Goal: Task Accomplishment & Management: Use online tool/utility

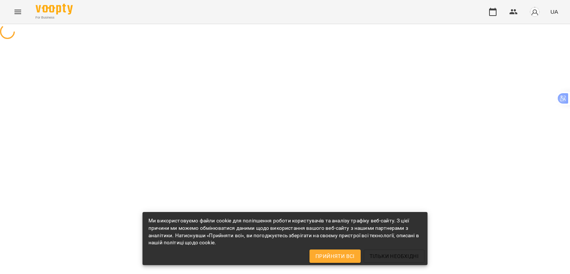
click at [19, 11] on icon "Menu" at bounding box center [17, 11] width 9 height 9
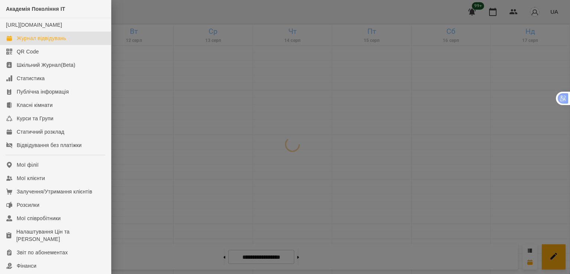
click at [172, 144] on div at bounding box center [285, 137] width 570 height 274
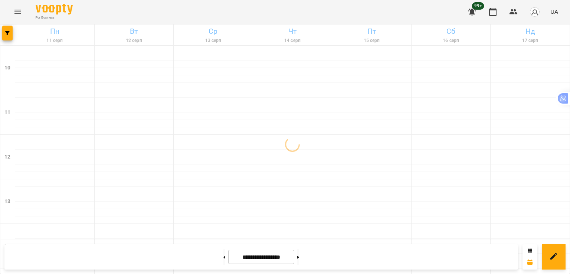
click at [1, 35] on div at bounding box center [7, 35] width 15 height 21
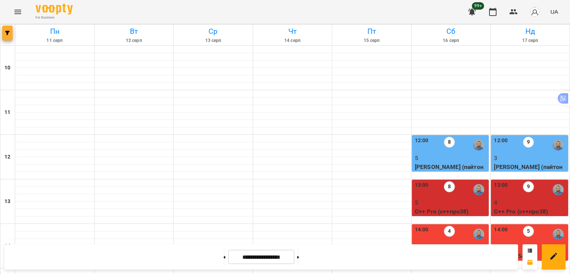
click at [6, 35] on icon "button" at bounding box center [7, 33] width 4 height 4
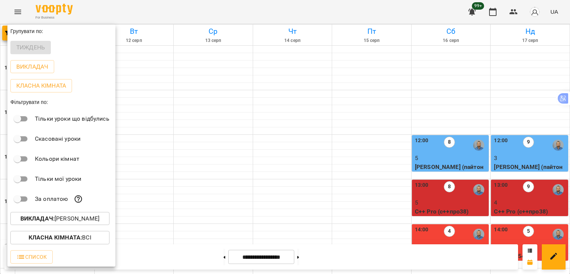
click at [71, 219] on p "Викладач : [PERSON_NAME]" at bounding box center [59, 218] width 79 height 9
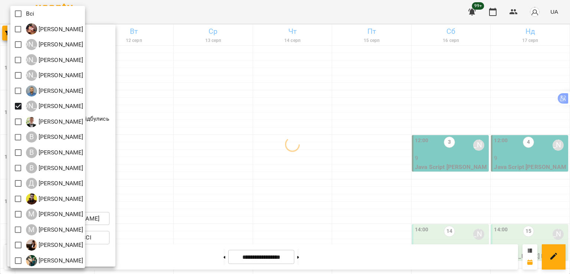
click at [187, 124] on div at bounding box center [285, 137] width 570 height 274
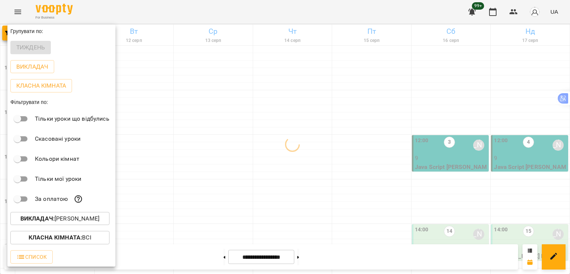
click at [254, 127] on div at bounding box center [285, 137] width 570 height 274
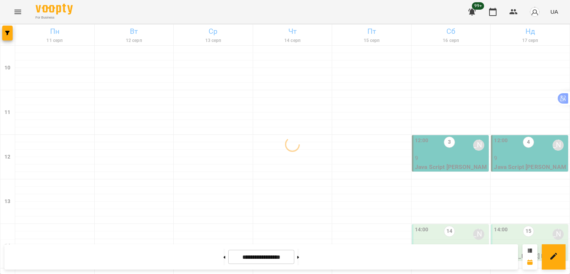
scroll to position [149, 0]
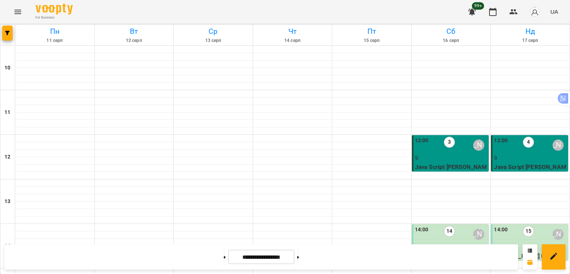
click at [516, 243] on p "7" at bounding box center [530, 247] width 73 height 9
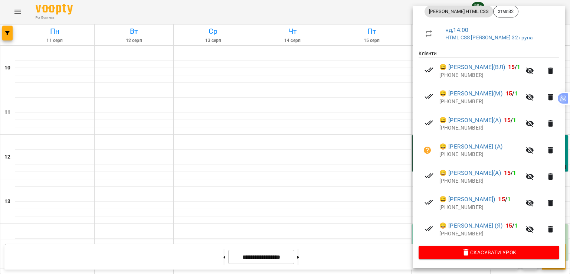
click at [11, 30] on div at bounding box center [285, 137] width 570 height 274
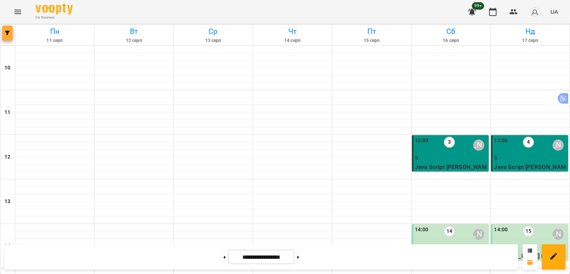
click at [6, 29] on button "button" at bounding box center [7, 33] width 10 height 15
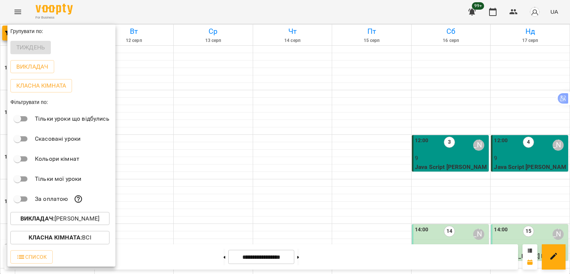
click at [76, 220] on p "Викладач : [PERSON_NAME]" at bounding box center [59, 218] width 79 height 9
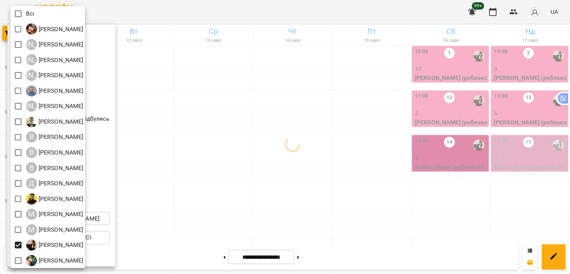
click at [346, 119] on div at bounding box center [285, 137] width 570 height 274
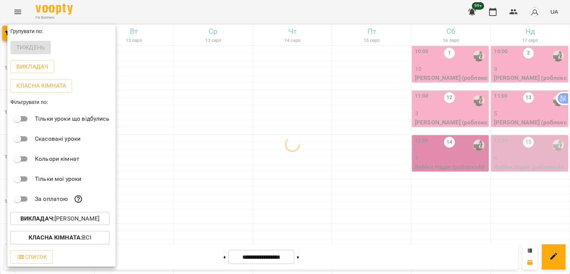
click at [367, 118] on div at bounding box center [285, 137] width 570 height 274
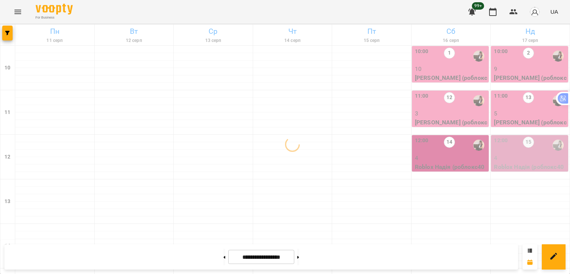
scroll to position [0, 0]
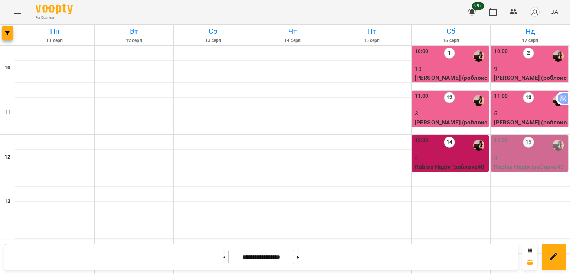
click at [515, 110] on p "5" at bounding box center [530, 113] width 73 height 9
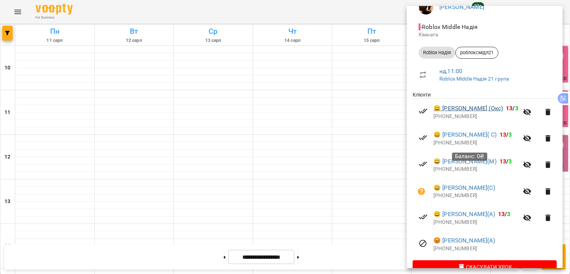
scroll to position [107, 0]
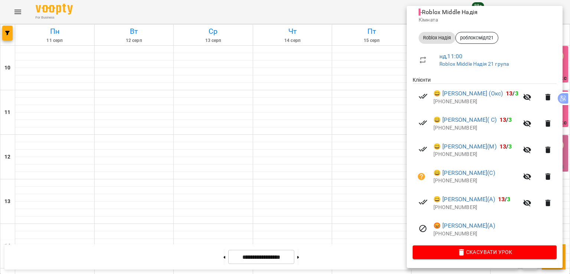
click at [385, 92] on div at bounding box center [285, 137] width 570 height 274
